Goal: Submit feedback/report problem

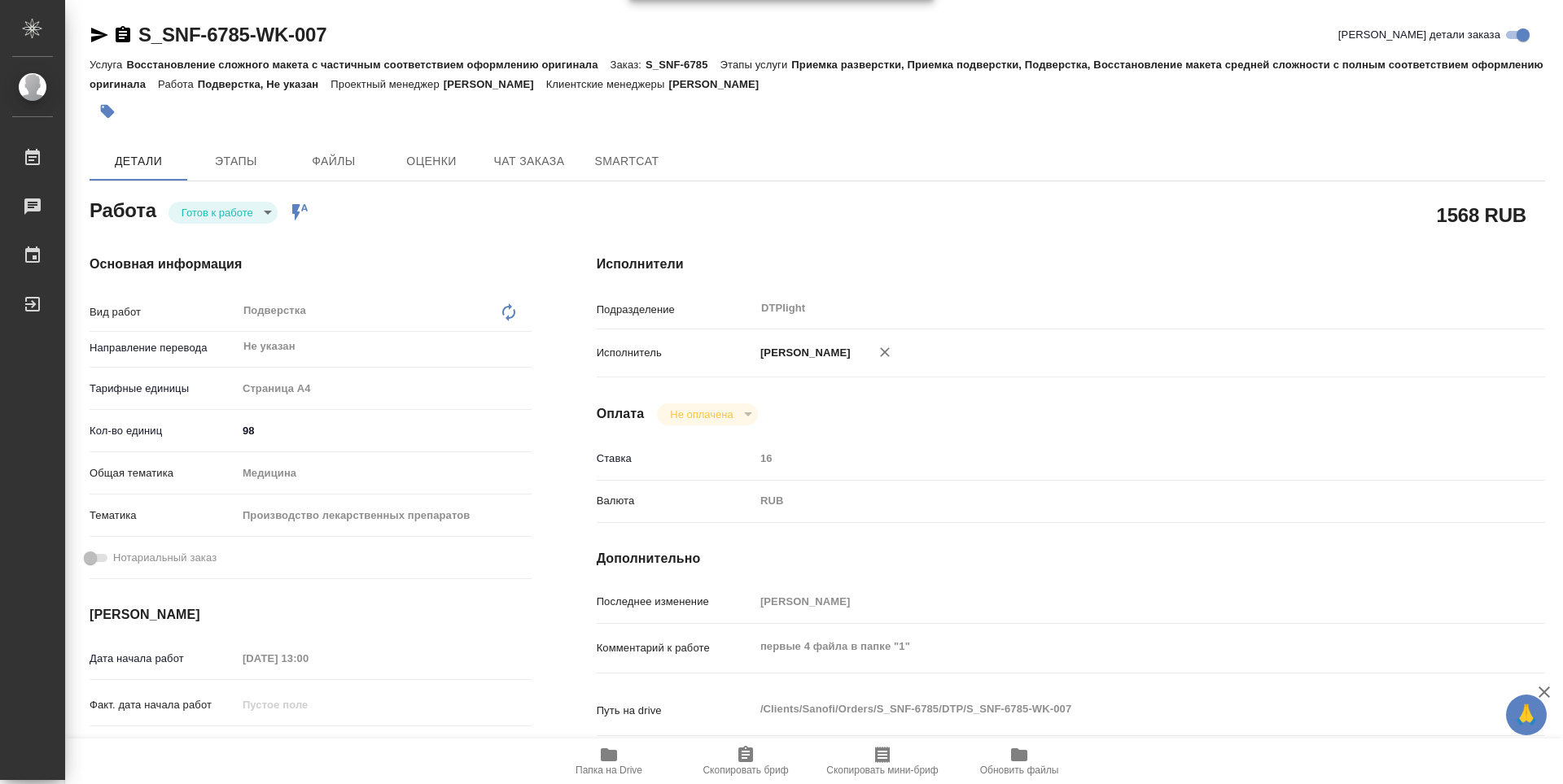
click at [271, 211] on body "🙏 .cls-1 fill:#fff; AWATERA Guselnikov Roman Работы 0 Чаты График Выйти S_SNF-6…" at bounding box center [782, 392] width 1563 height 784
click at [228, 110] on button "В работе" at bounding box center [204, 102] width 45 height 18
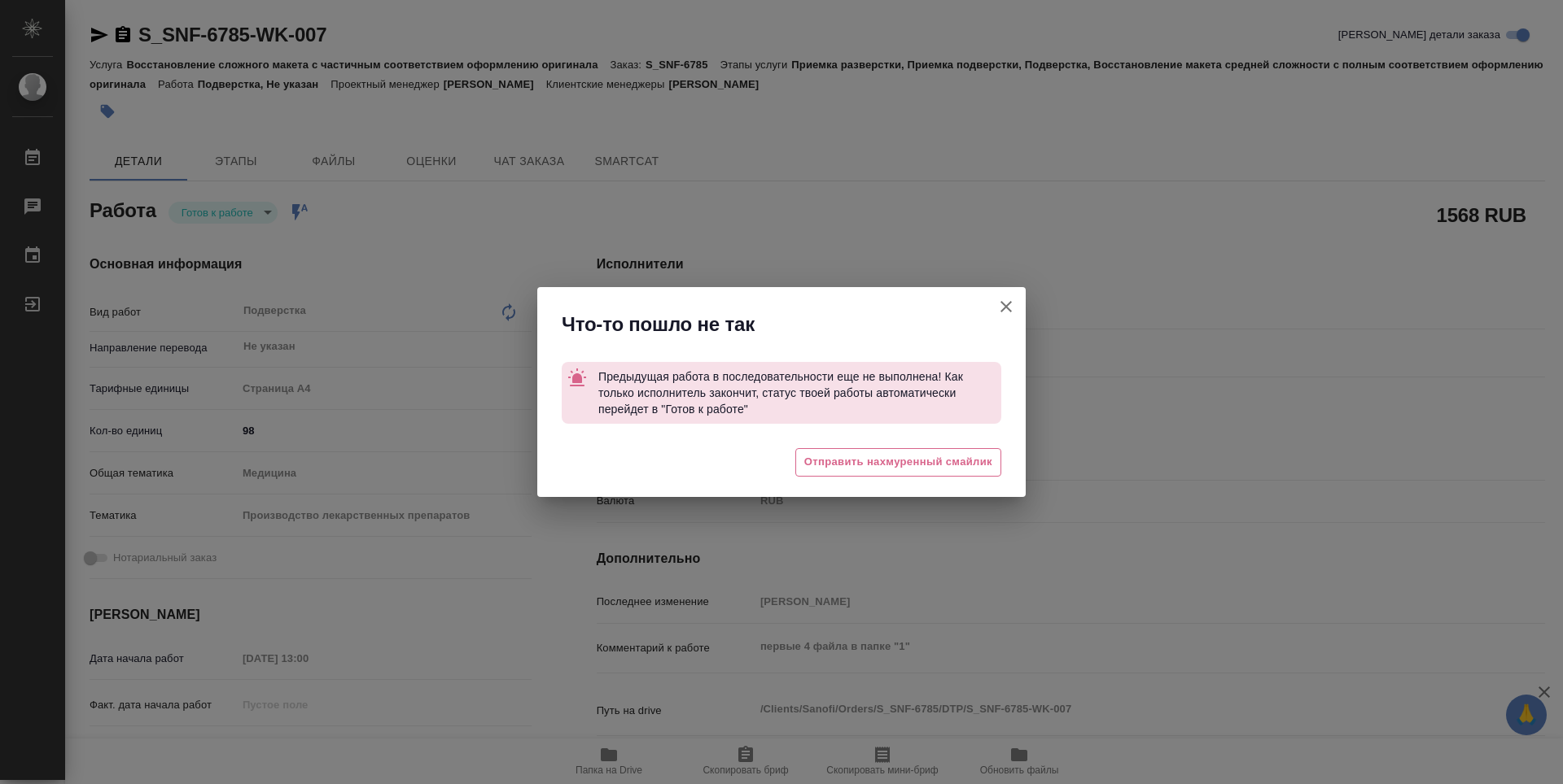
type textarea "x"
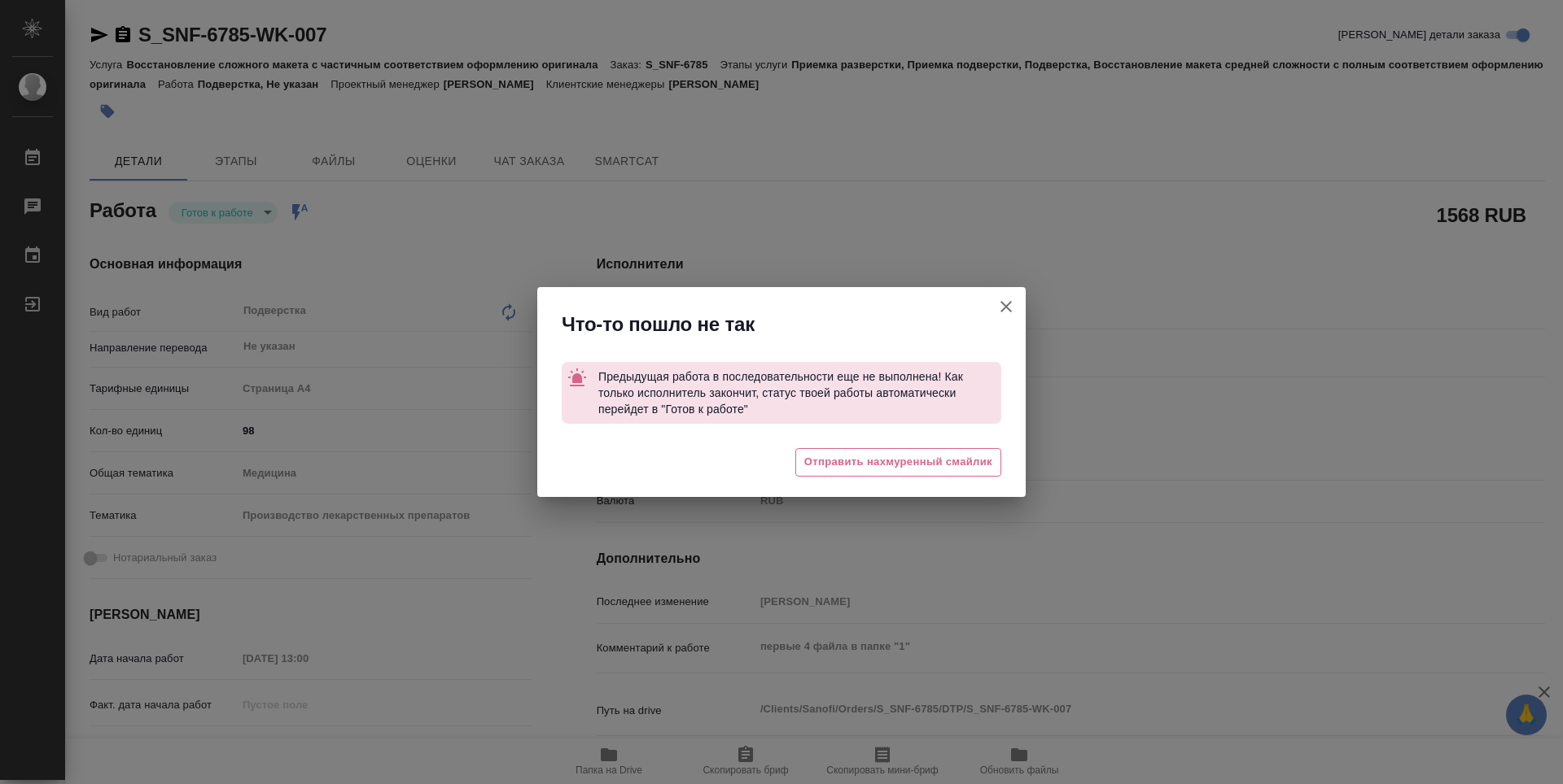
type textarea "x"
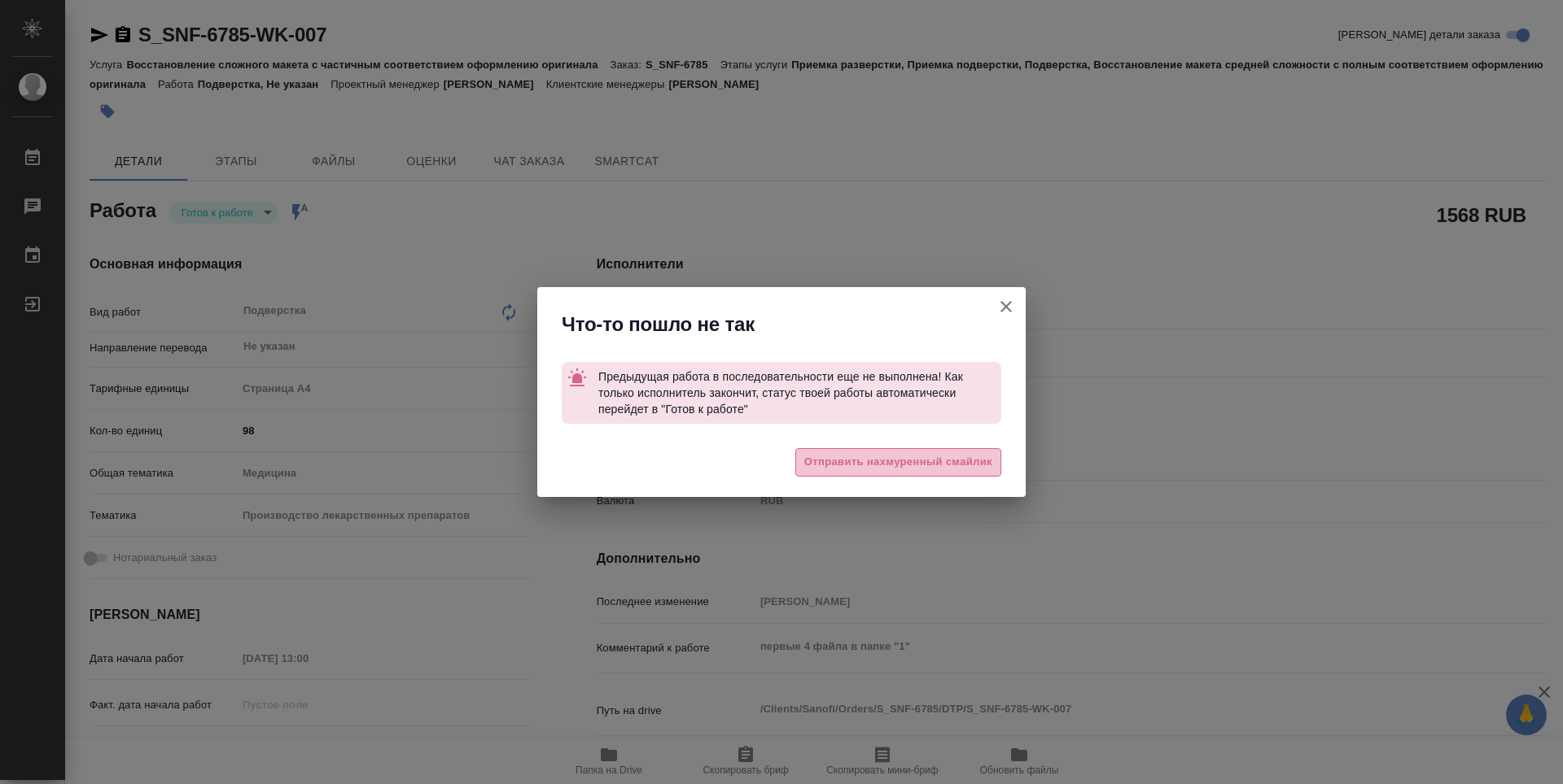
click at [927, 460] on span "Отправить нахмуренный смайлик" at bounding box center [899, 463] width 188 height 19
type textarea "x"
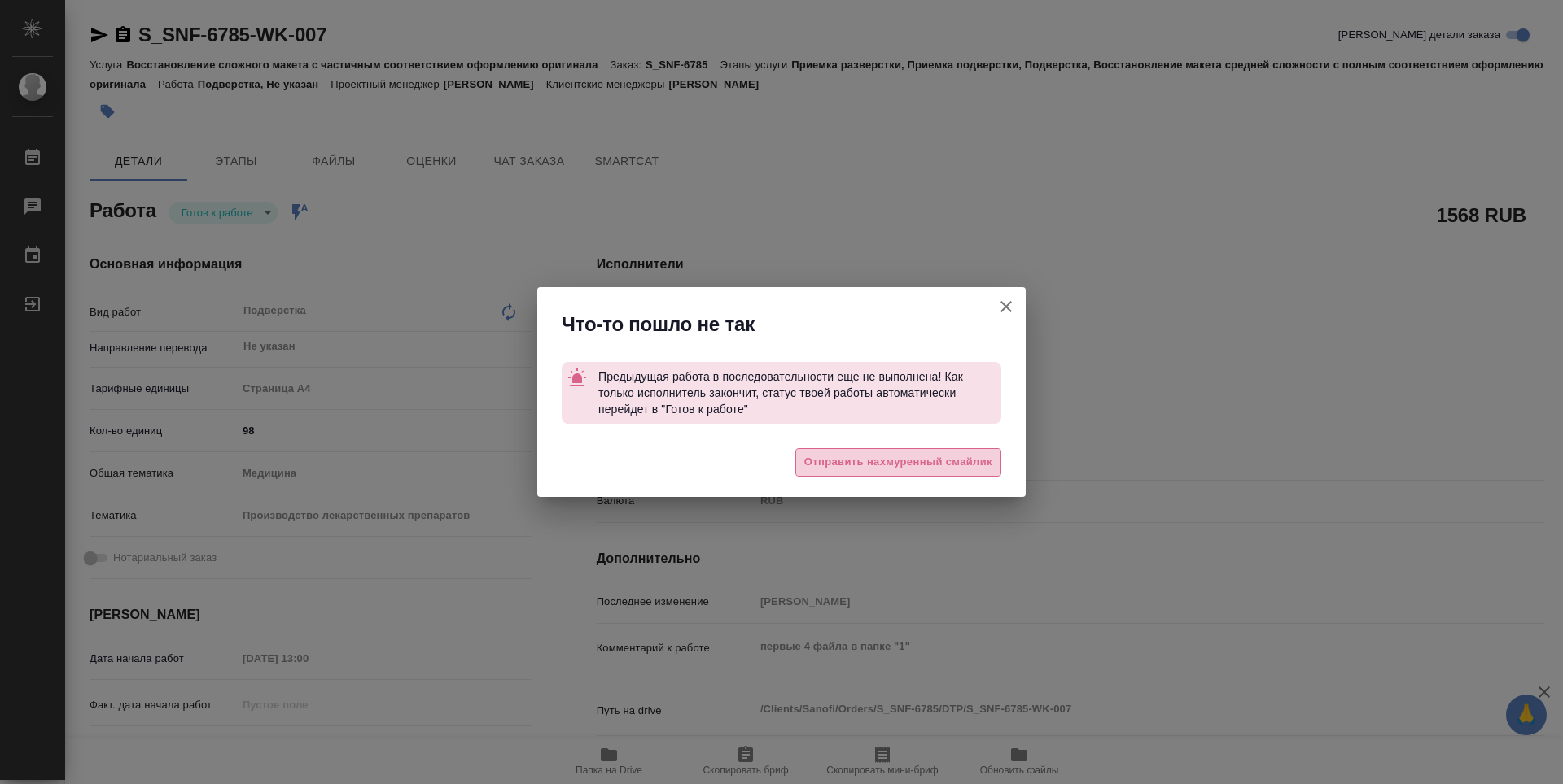
type textarea "x"
click at [1001, 308] on icon "button" at bounding box center [1006, 306] width 19 height 19
type textarea "x"
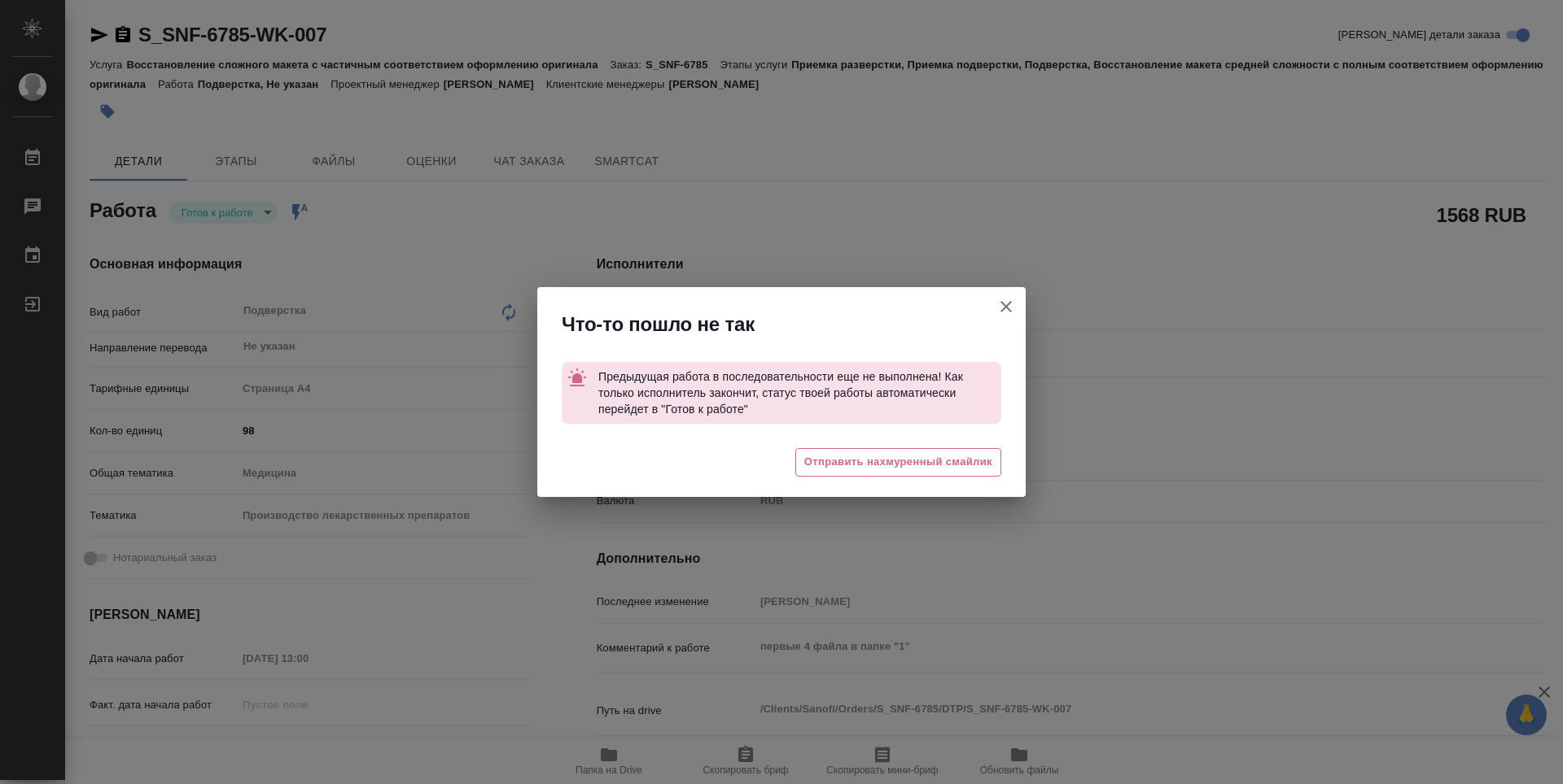
type textarea "x"
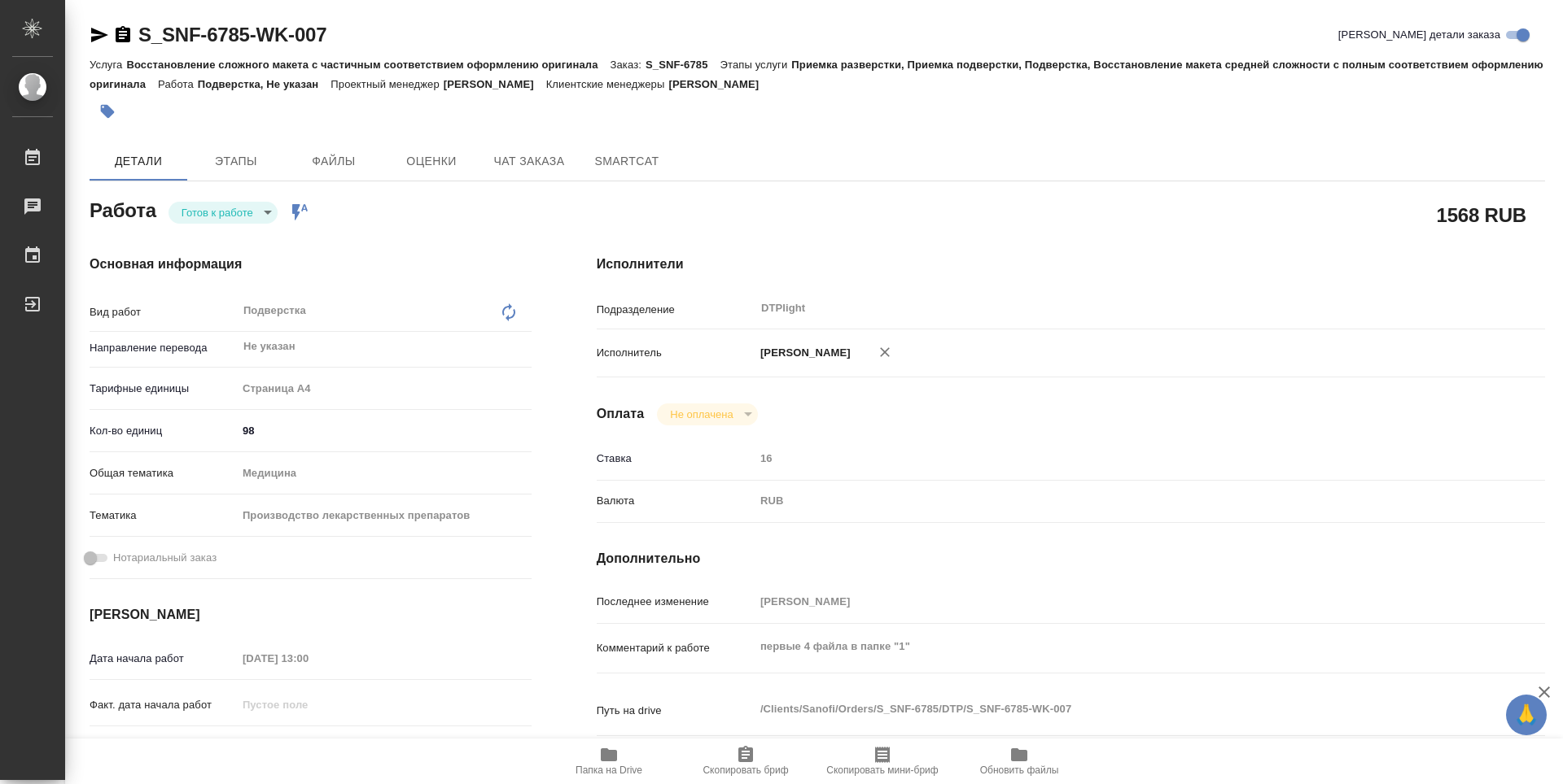
type textarea "x"
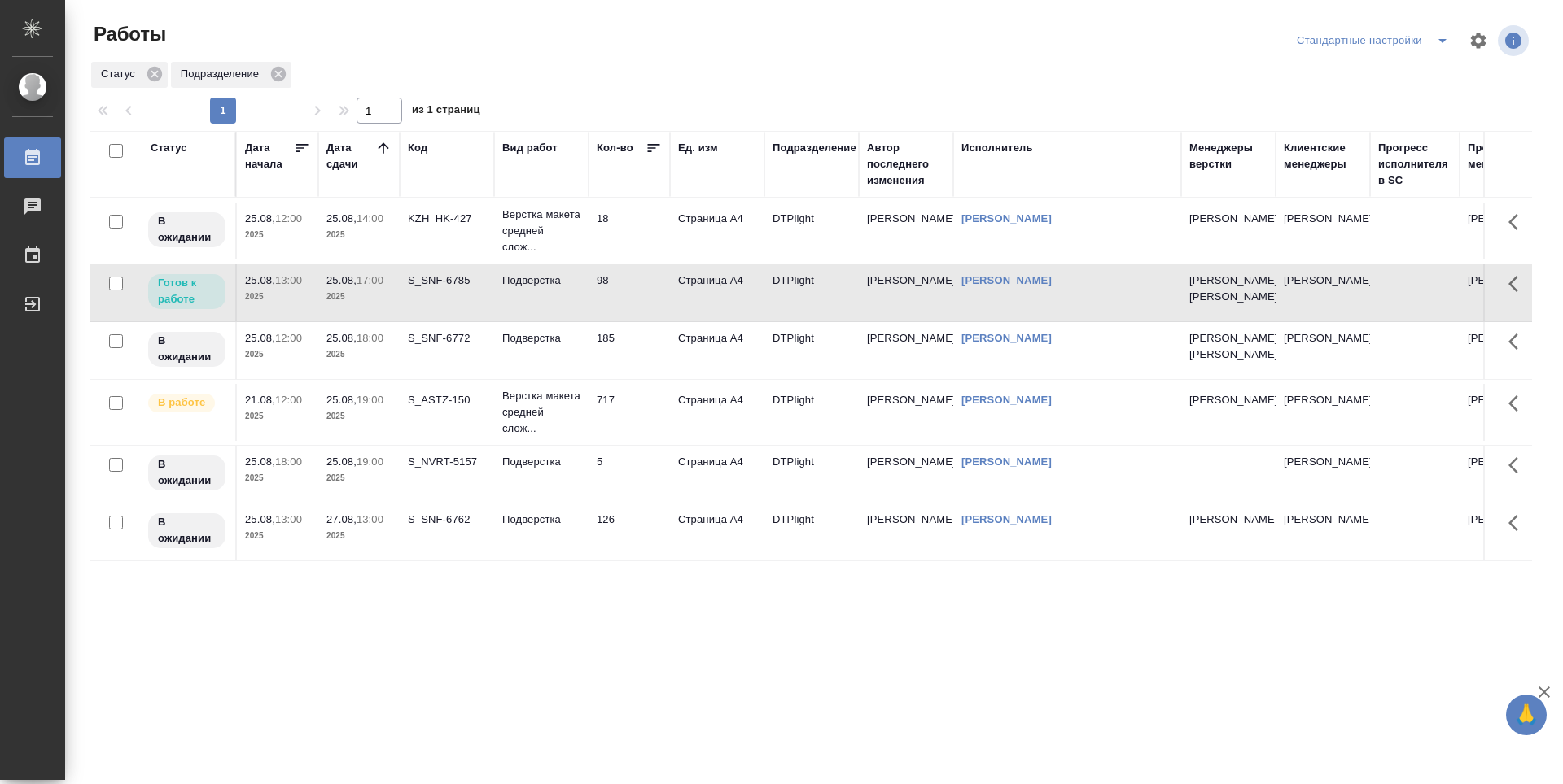
click at [628, 259] on td "185" at bounding box center [629, 230] width 82 height 57
